Goal: Obtain resource: Download file/media

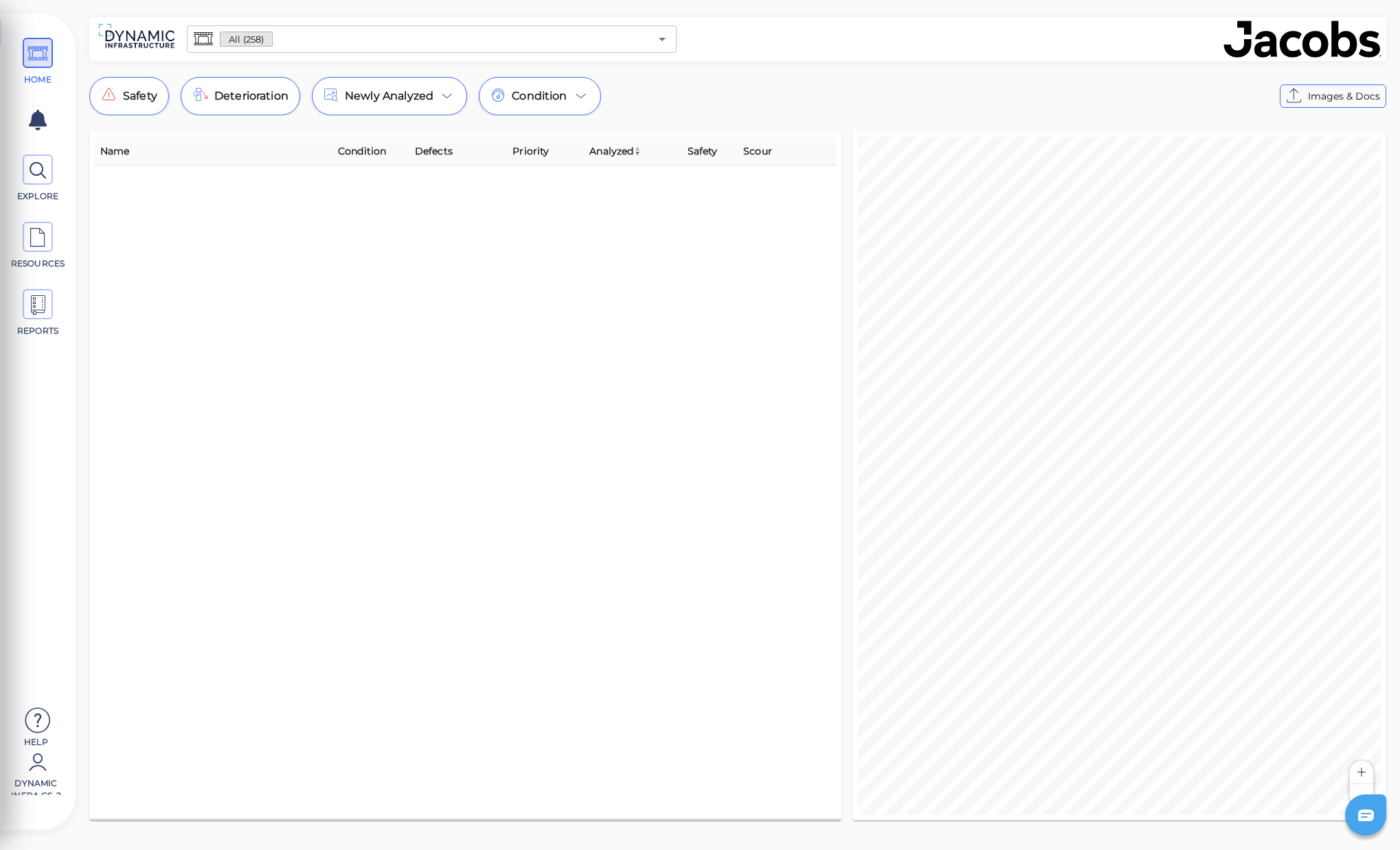
click at [338, 27] on div "All (258) ​" at bounding box center [431, 39] width 489 height 28
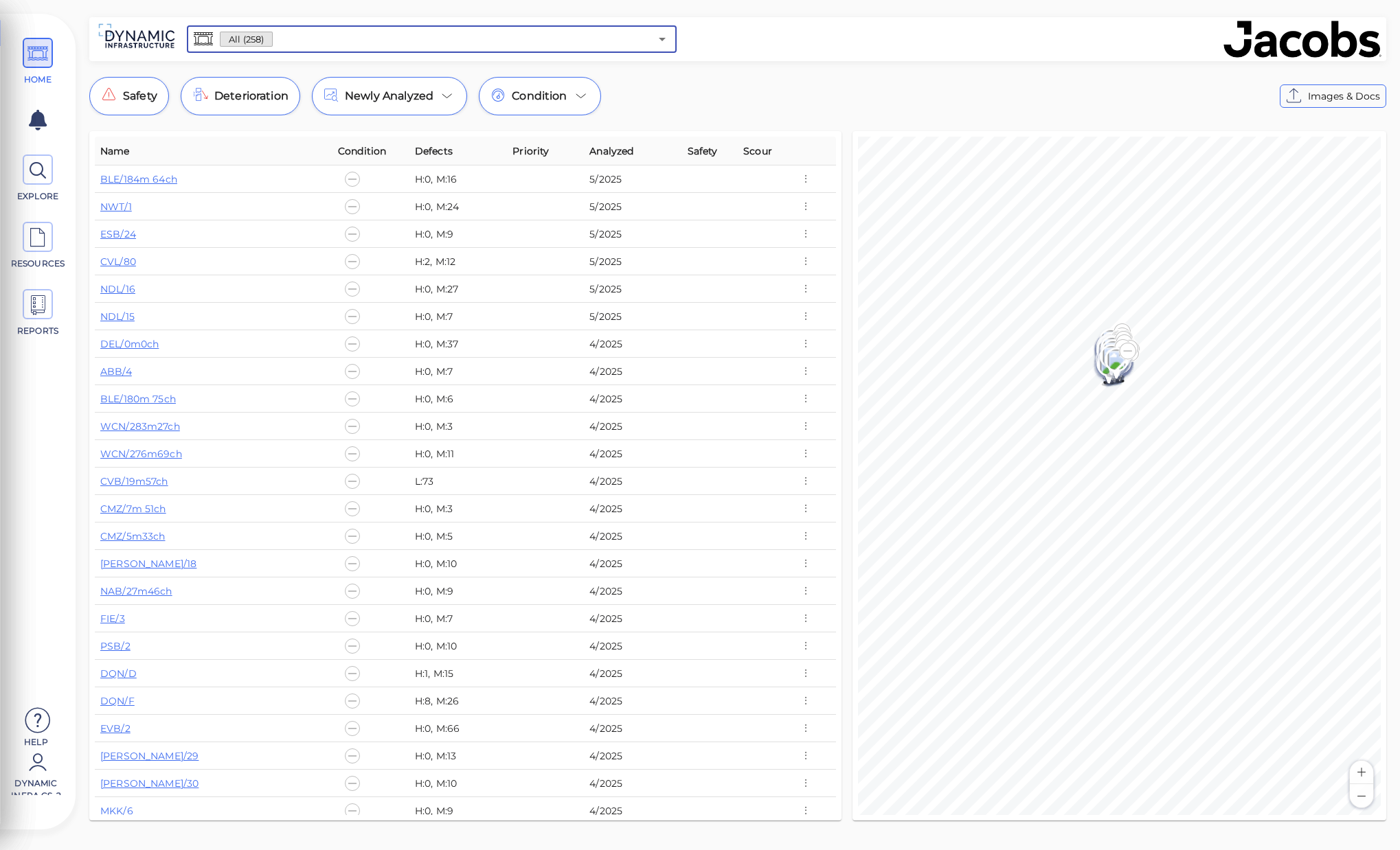
click at [347, 42] on input "text" at bounding box center [461, 39] width 377 height 19
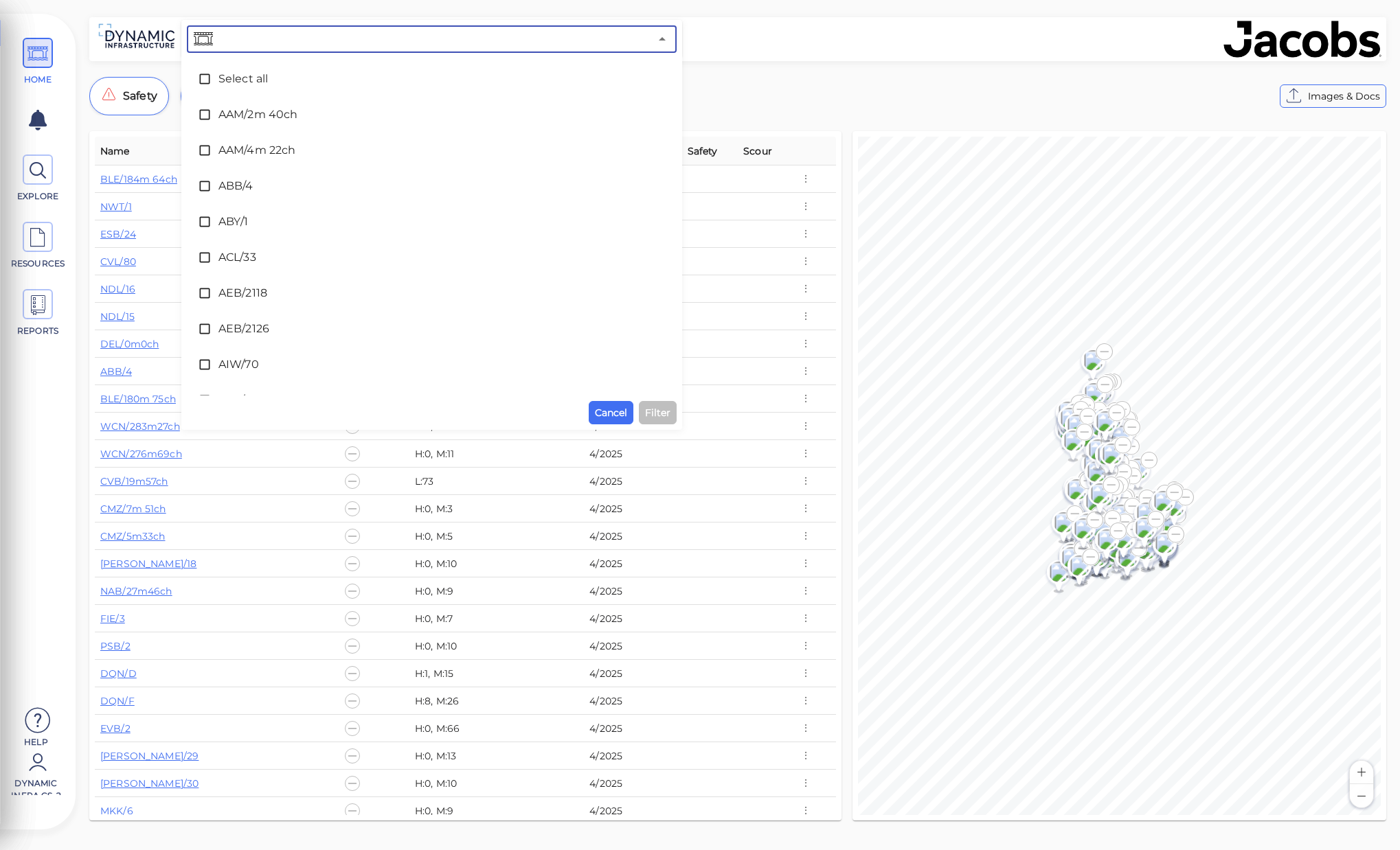
paste input "YEA/3m10ch"
type input "YEA/3m10ch"
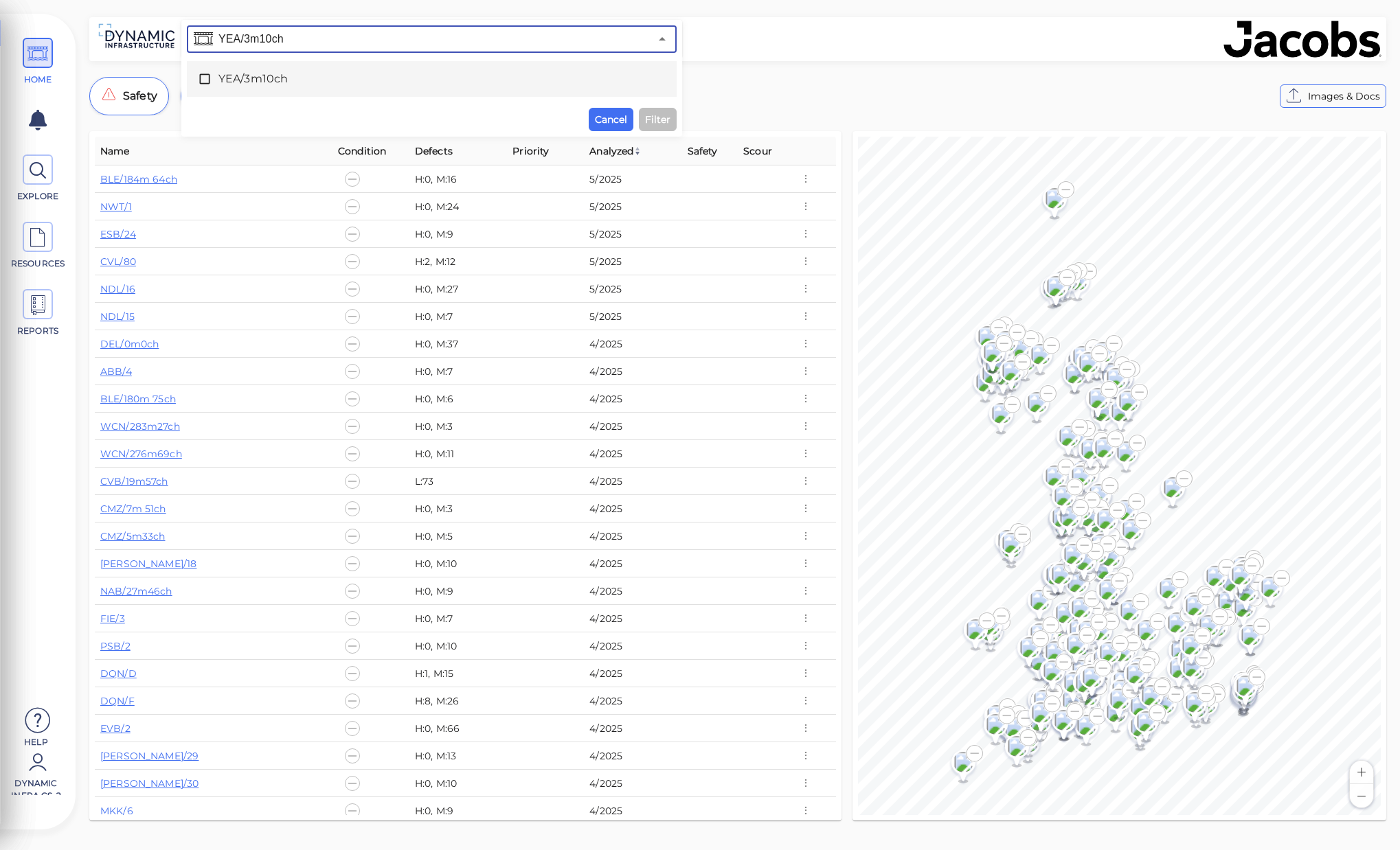
click at [201, 82] on icon at bounding box center [205, 79] width 14 height 14
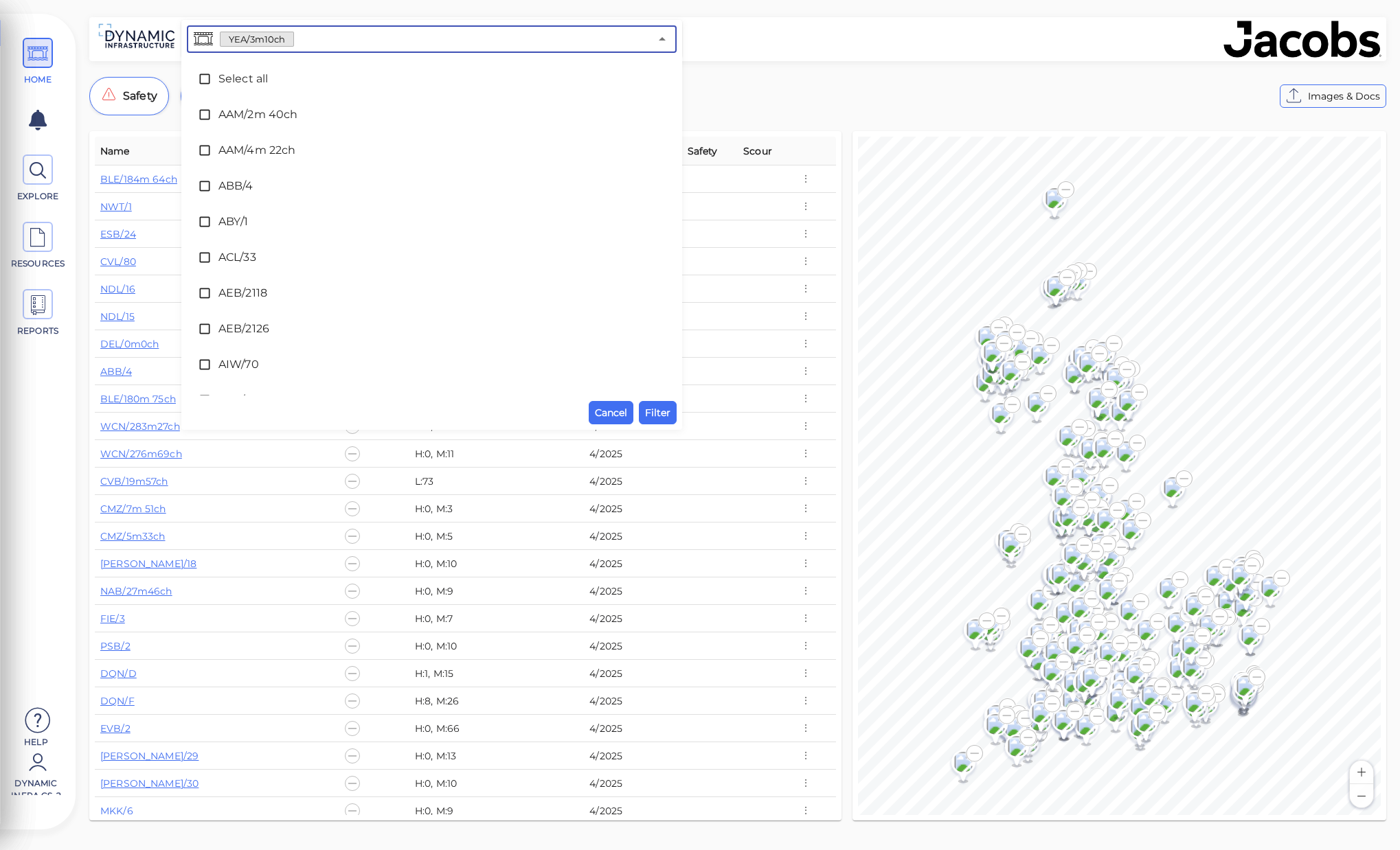
scroll to position [8774, 0]
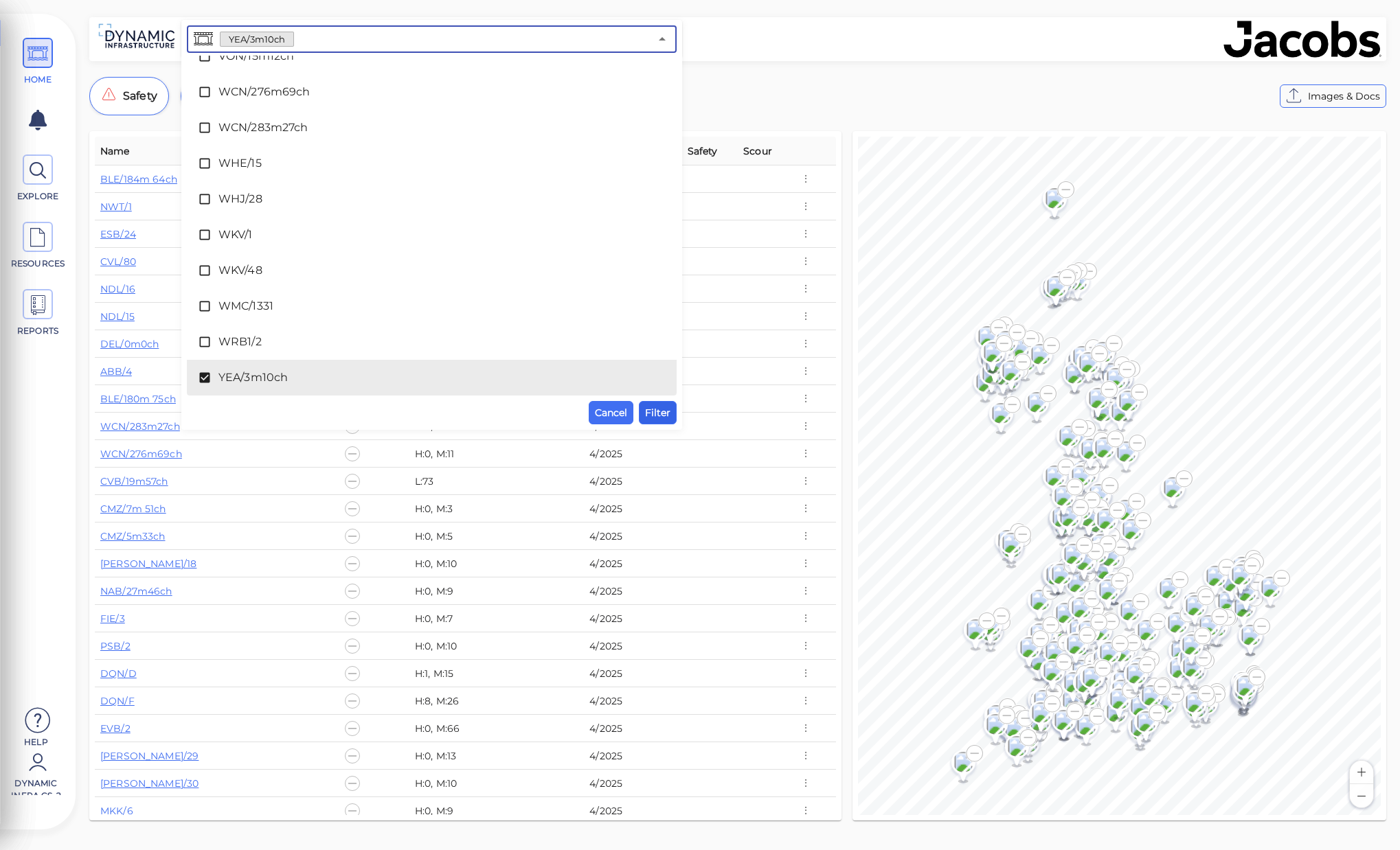
click at [661, 406] on span "Filter" at bounding box center [657, 413] width 25 height 17
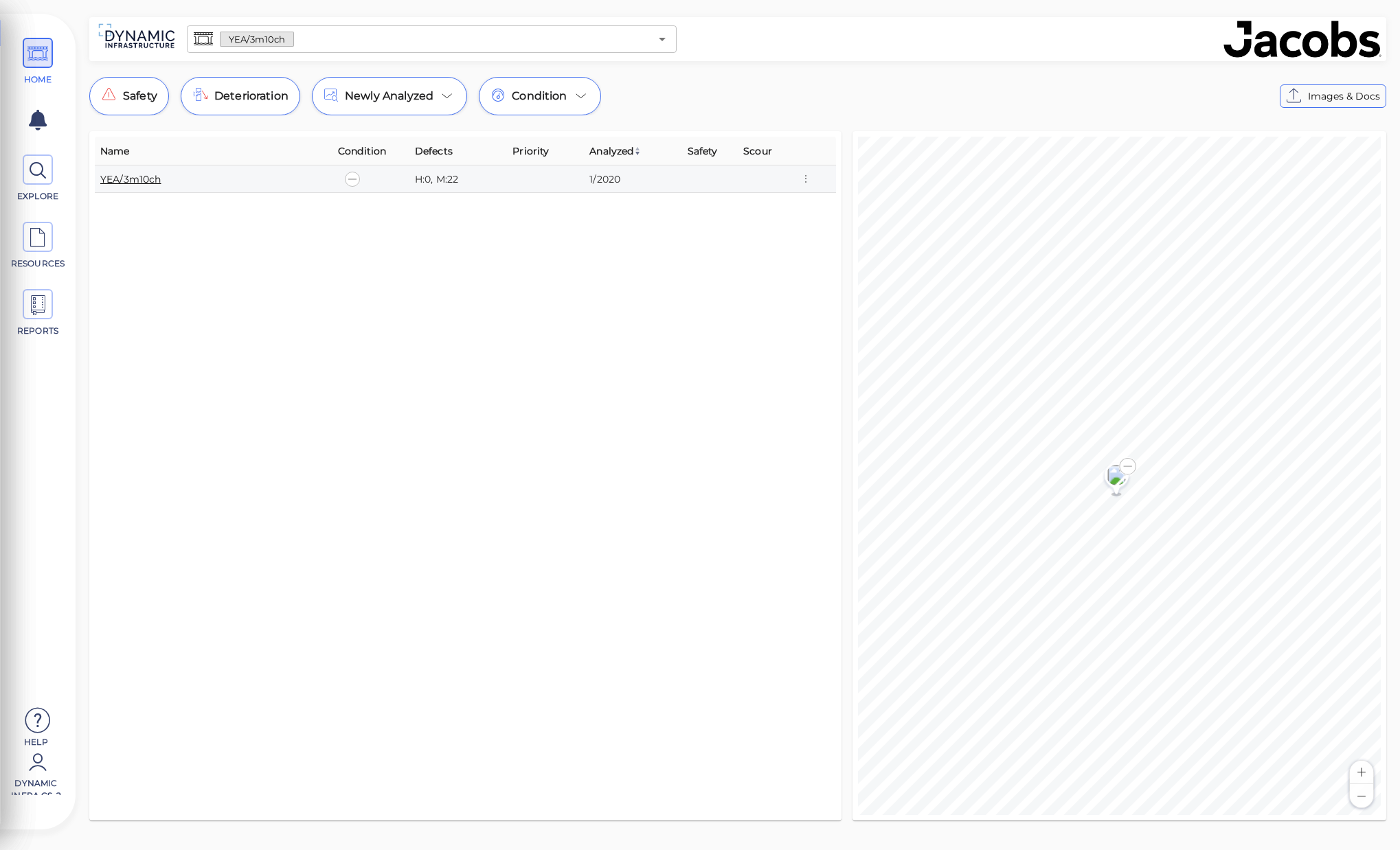
click at [149, 182] on link "YEA/3m10ch" at bounding box center [130, 179] width 61 height 12
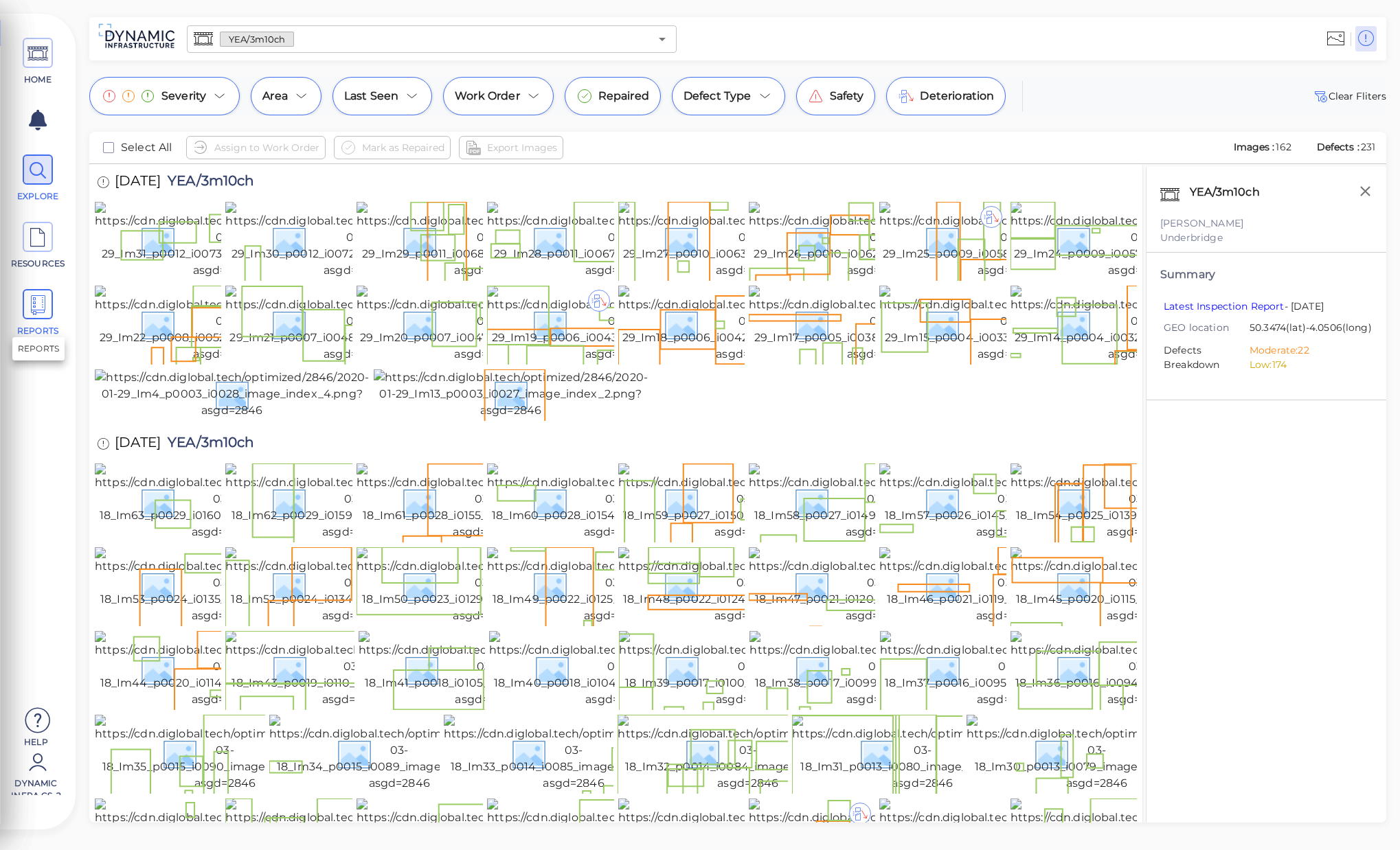
click at [30, 307] on icon at bounding box center [38, 305] width 21 height 31
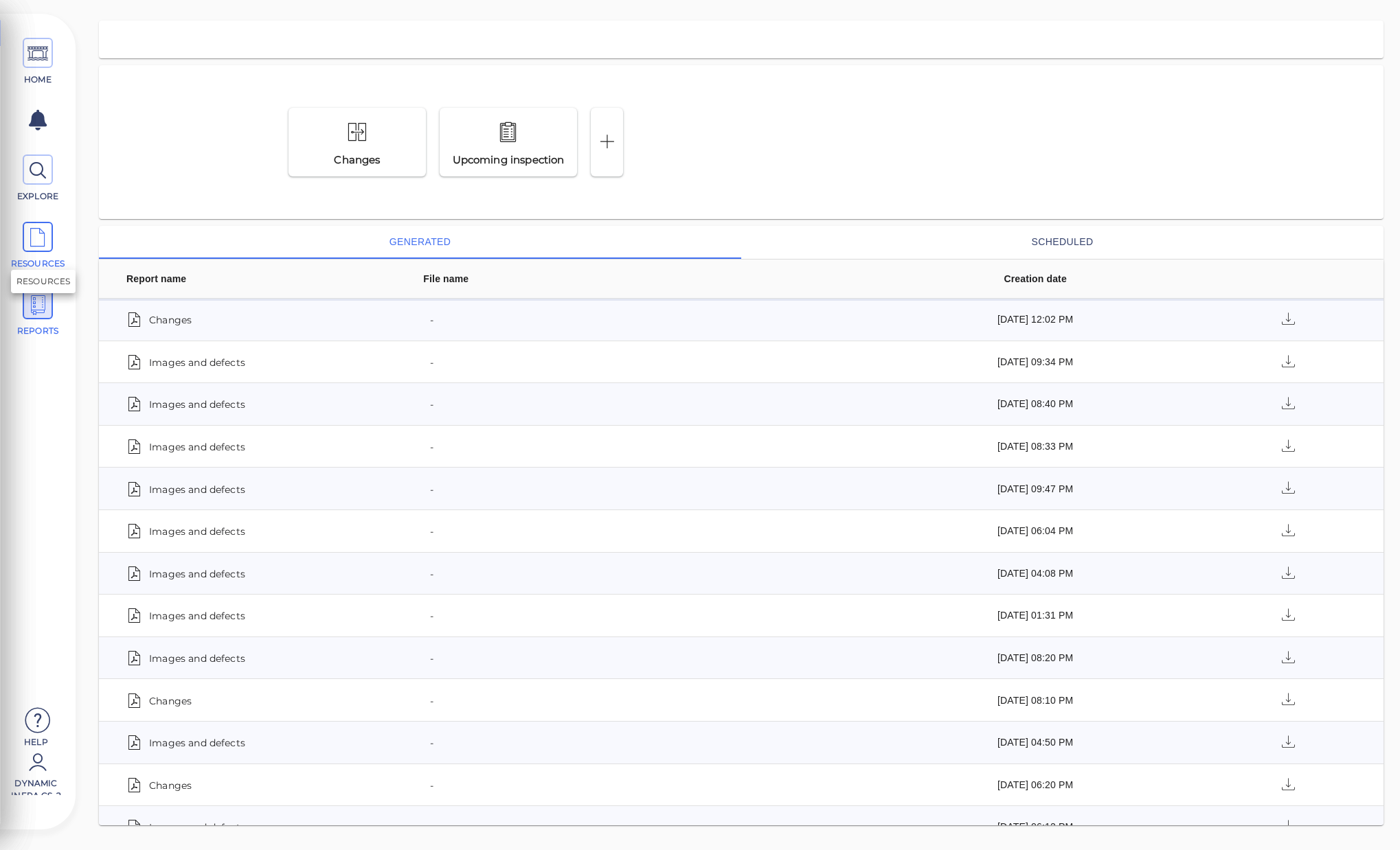
click at [30, 232] on icon at bounding box center [38, 238] width 21 height 31
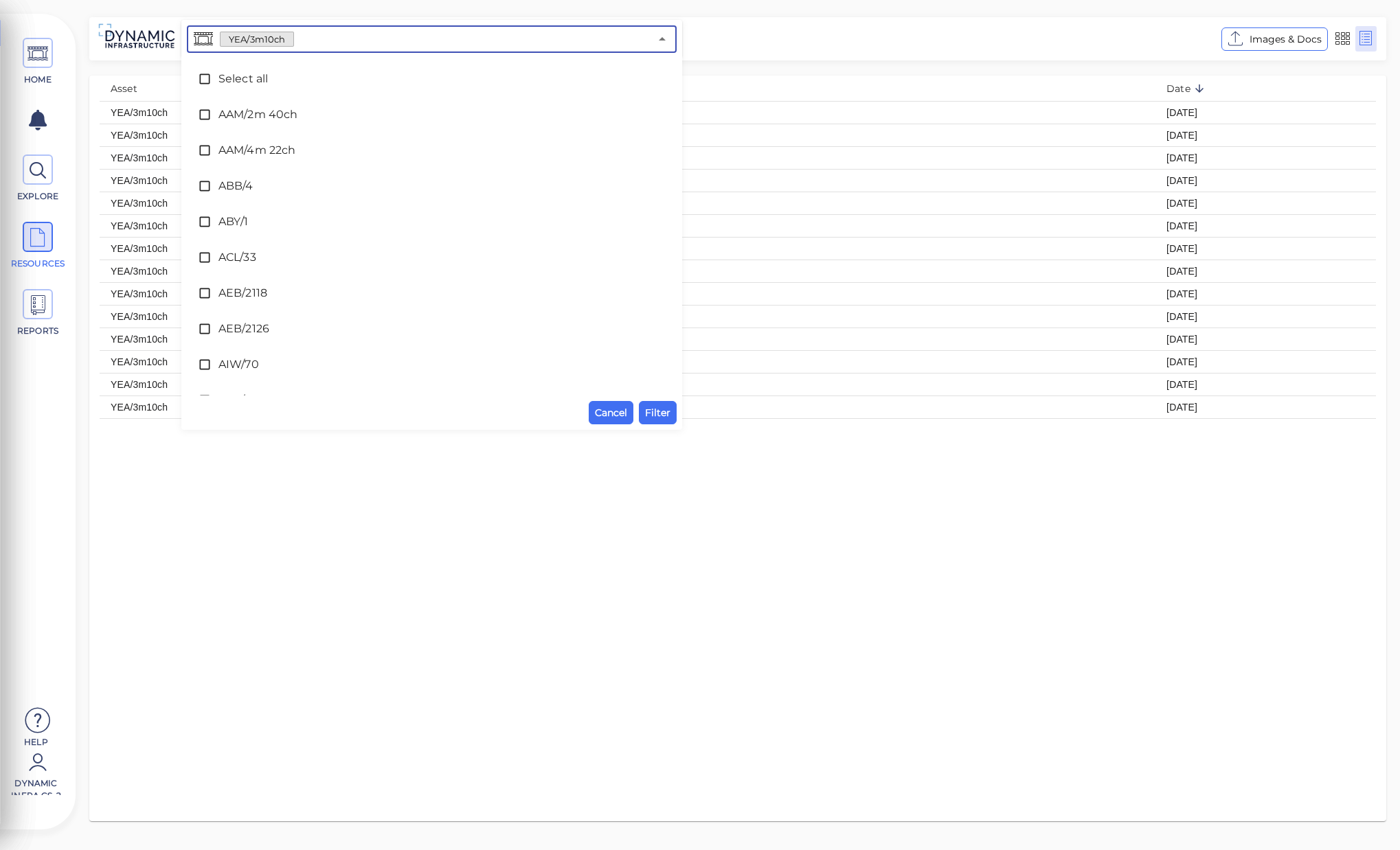
click at [529, 39] on input "text" at bounding box center [471, 39] width 355 height 19
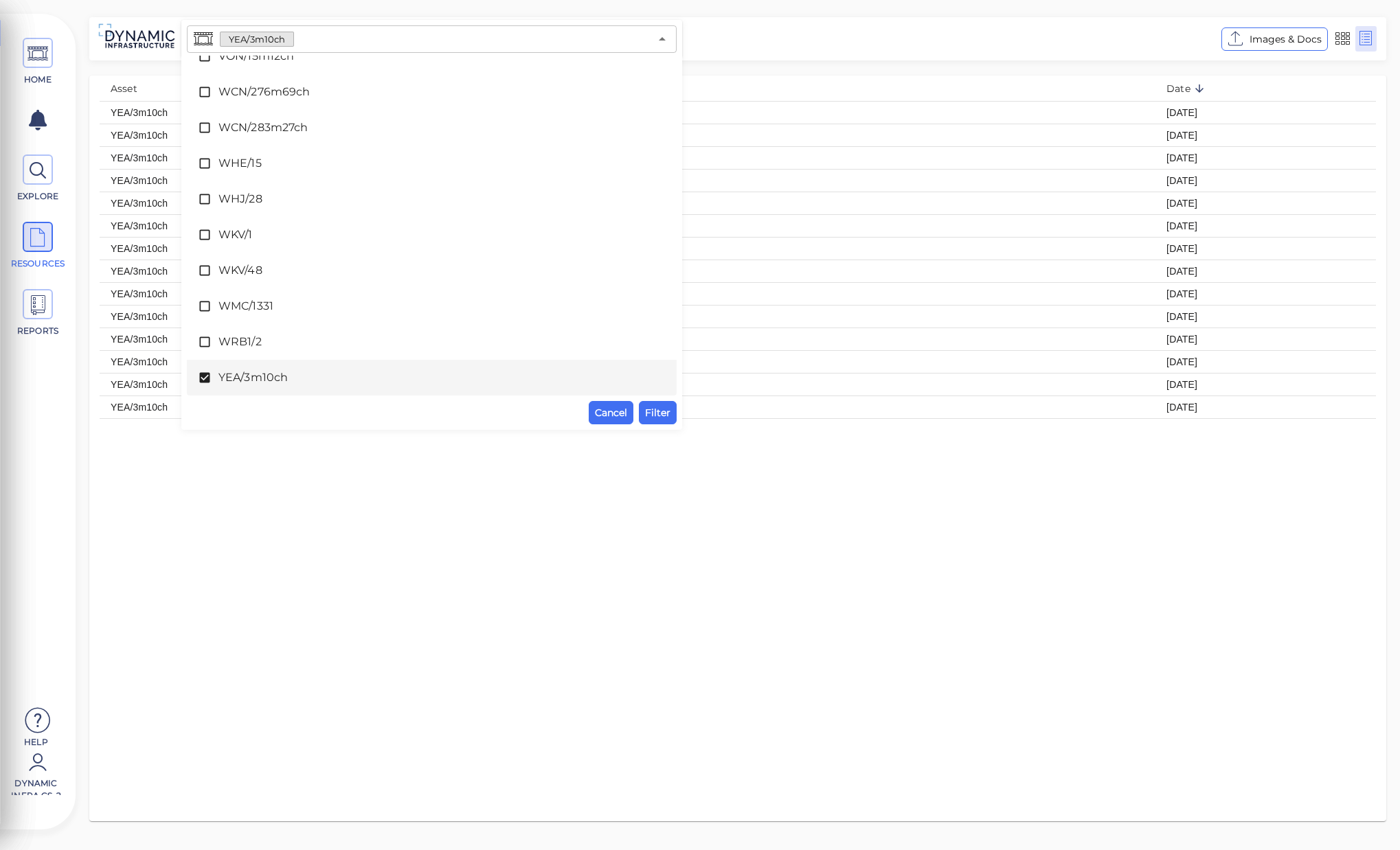
click at [609, 509] on div "Asset File Name Date YEA/3m10ch 1977_yea_3m10ch_dexam_20250305_3.pdf [DATE] YEA…" at bounding box center [737, 448] width 1296 height 746
click at [623, 413] on span "Cancel" at bounding box center [611, 413] width 32 height 17
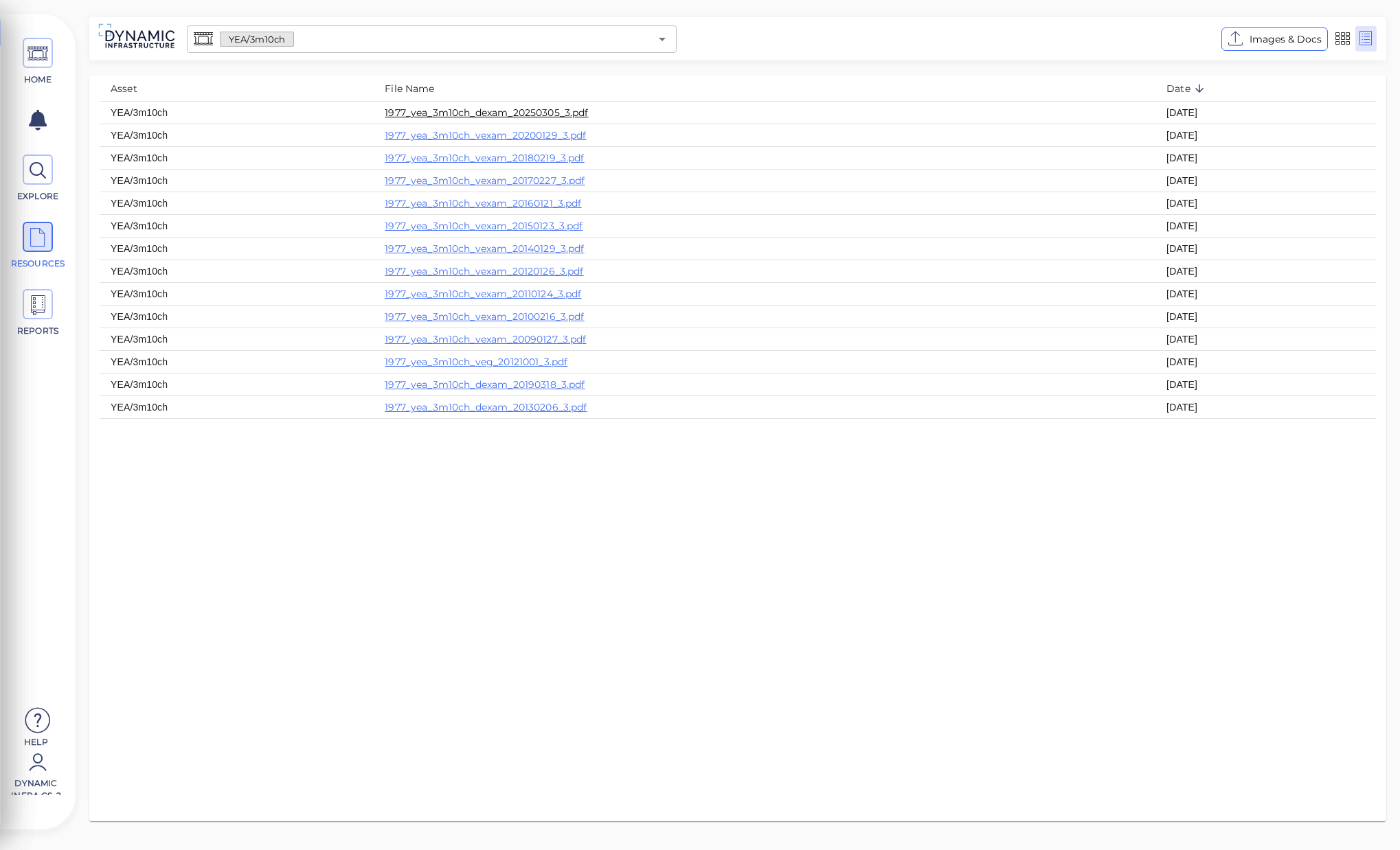
click at [570, 115] on link "1977_yea_3m10ch_dexam_20250305_3.pdf" at bounding box center [486, 113] width 204 height 12
